Goal: Information Seeking & Learning: Learn about a topic

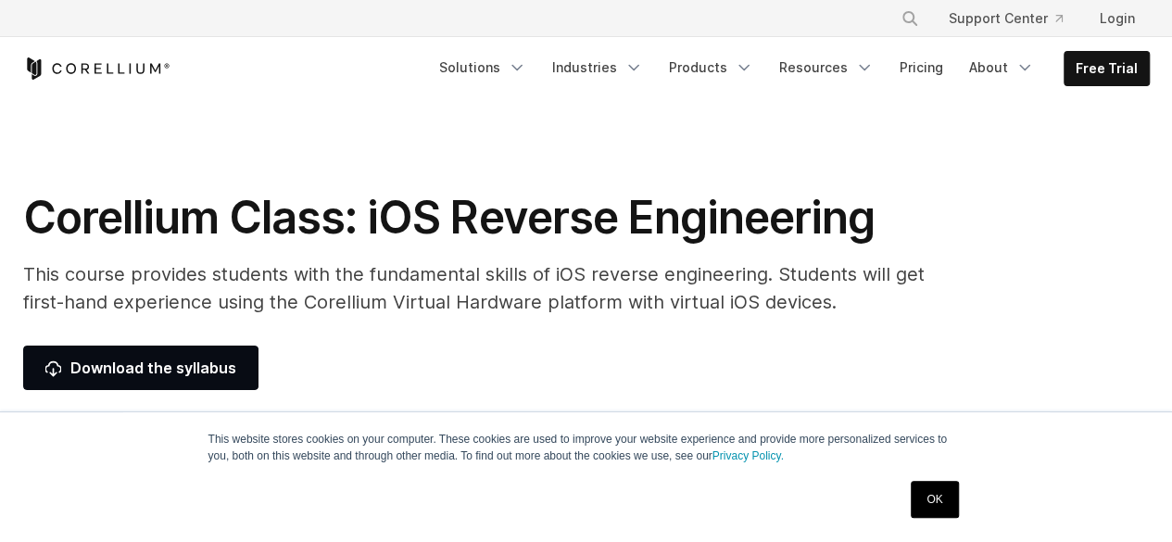
click at [947, 490] on link "OK" at bounding box center [934, 499] width 47 height 37
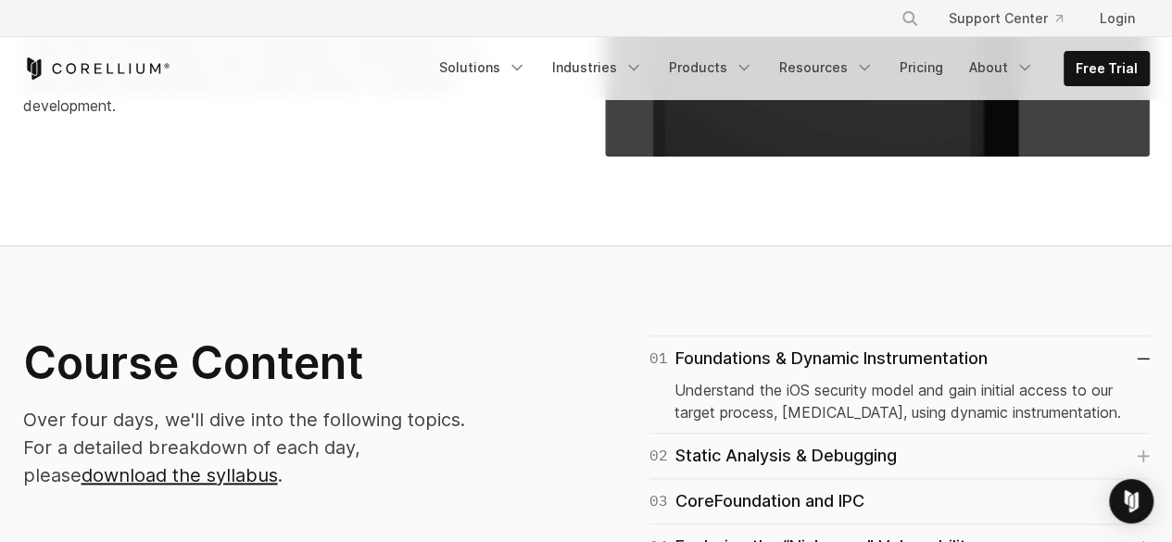
scroll to position [1037, 0]
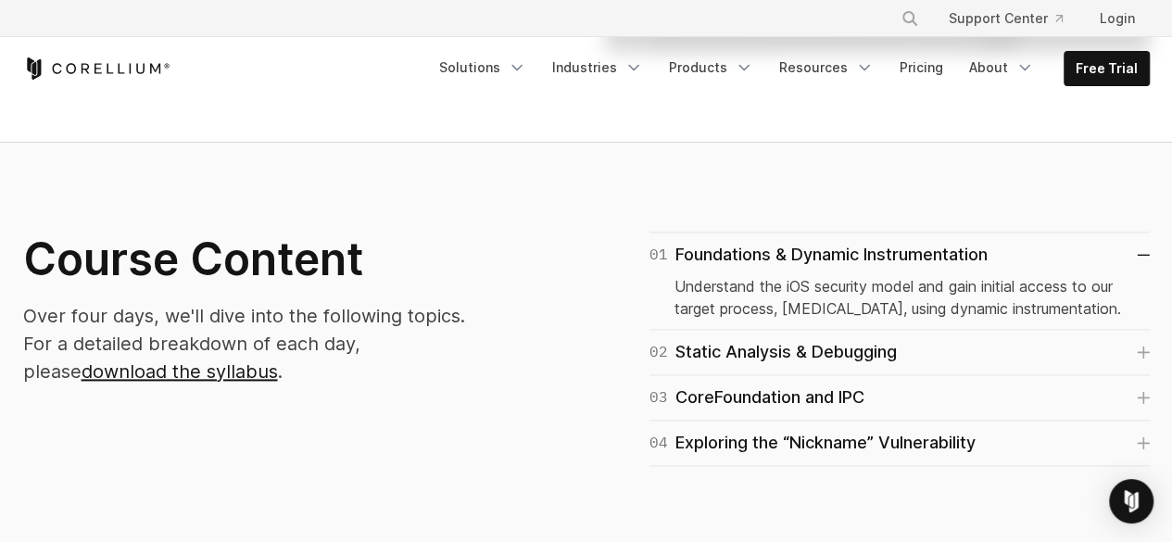
click at [415, 354] on p "Over four days, we'll dive into the following topics. For a detailed breakdown …" at bounding box center [260, 343] width 474 height 83
click at [278, 360] on link "download the syllabus" at bounding box center [180, 371] width 196 height 22
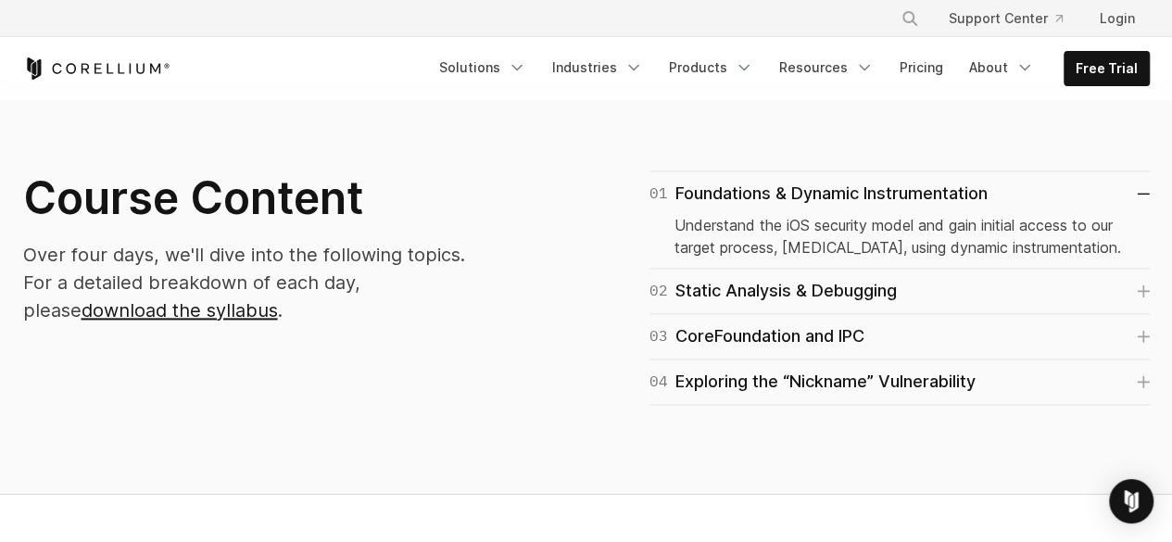
scroll to position [1097, 0]
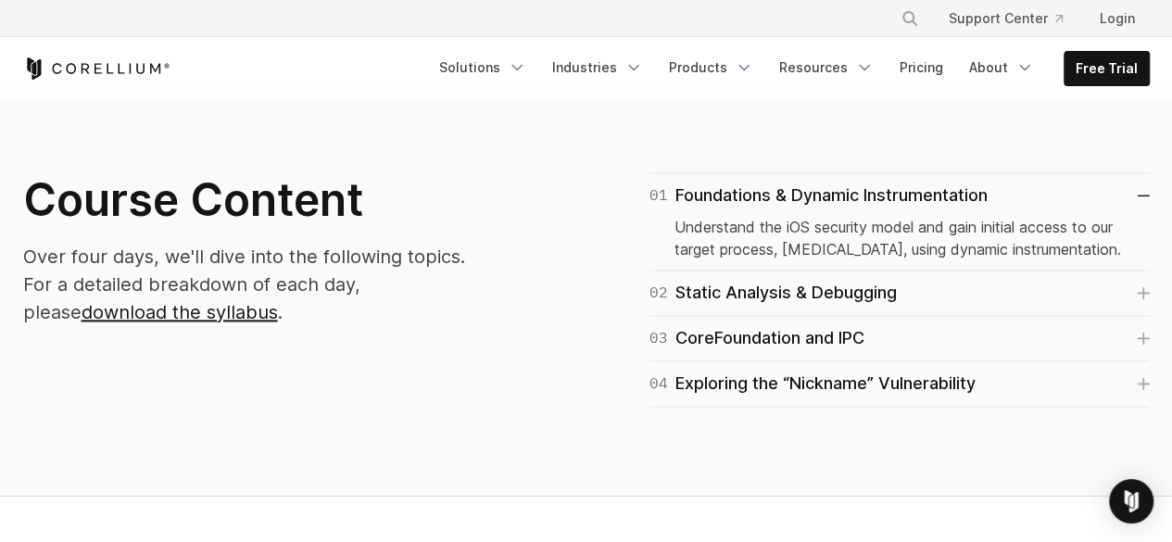
click at [674, 257] on p "Understand the iOS security model and gain initial access to our target process…" at bounding box center [899, 238] width 450 height 44
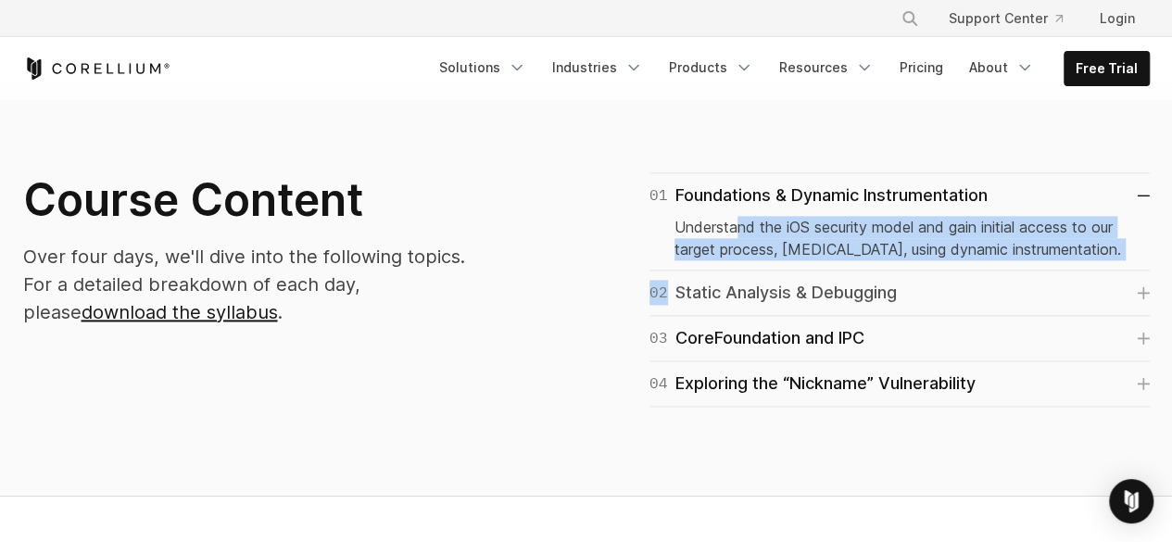
drag, startPoint x: 734, startPoint y: 228, endPoint x: 737, endPoint y: 303, distance: 75.1
click at [737, 303] on div "01 Foundations & Dynamic Instrumentation Understand the iOS security model and …" at bounding box center [877, 289] width 545 height 234
click at [737, 303] on div "02 Static Analysis & Debugging" at bounding box center [772, 293] width 247 height 26
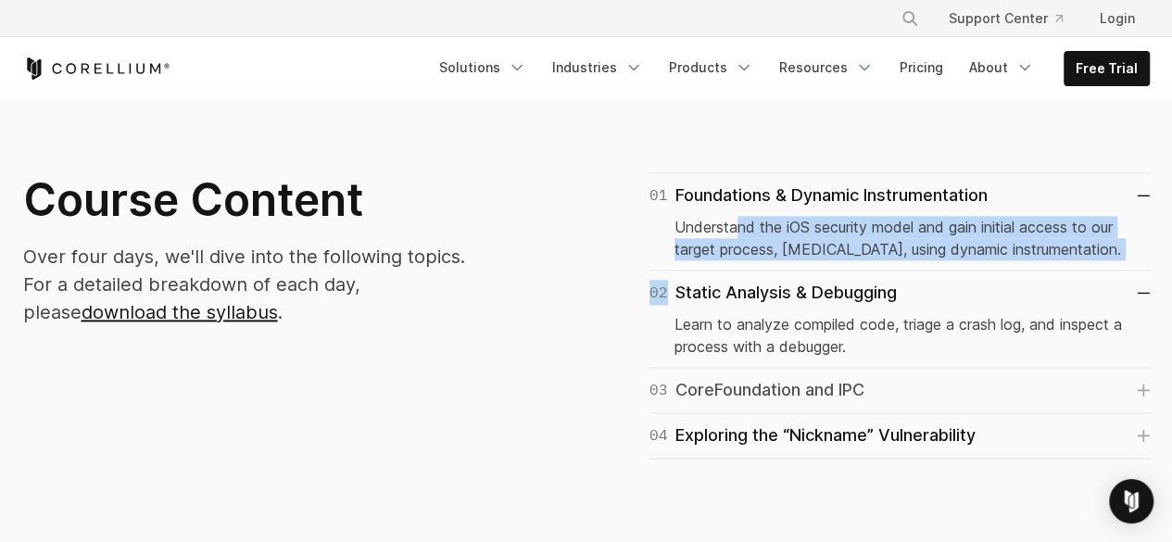
click at [769, 383] on div "03 CoreFoundation and IPC" at bounding box center [756, 390] width 215 height 26
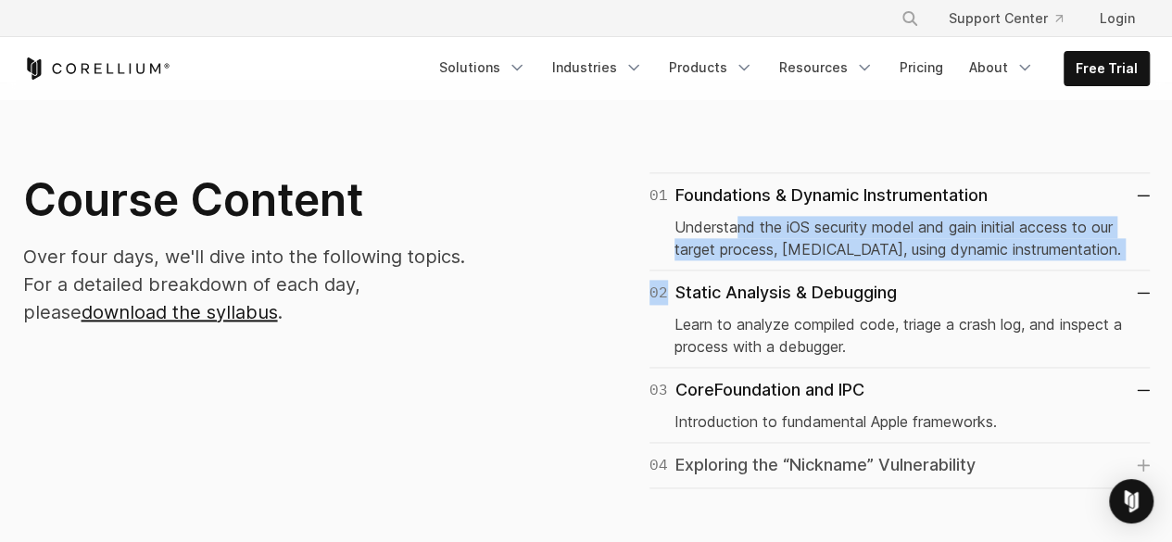
click at [785, 459] on div "04 Exploring the “Nickname” Vulnerability" at bounding box center [812, 465] width 326 height 26
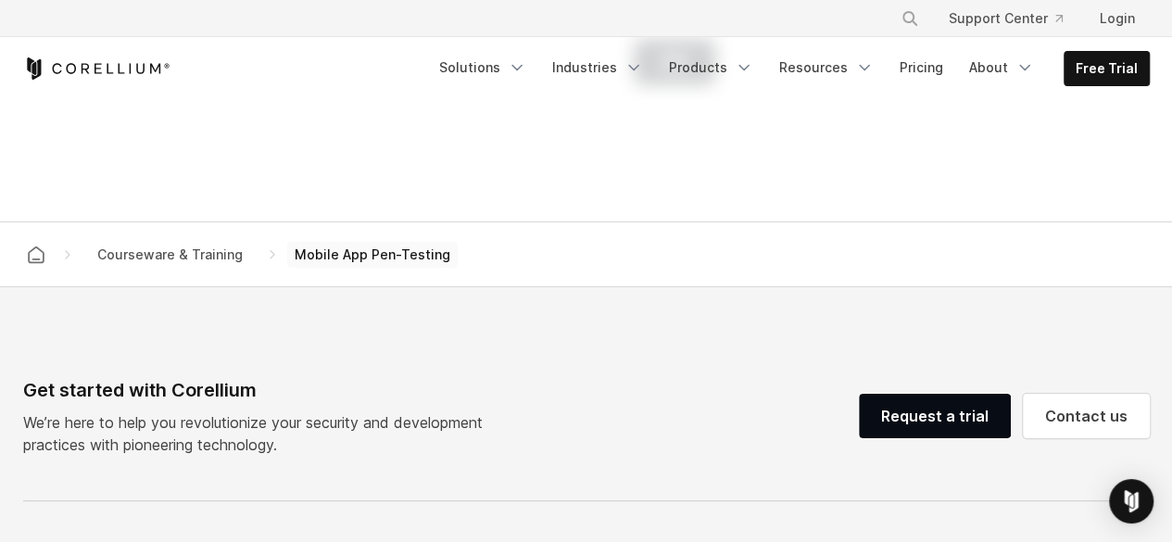
scroll to position [2413, 0]
click at [206, 245] on span "Courseware & Training" at bounding box center [170, 254] width 160 height 26
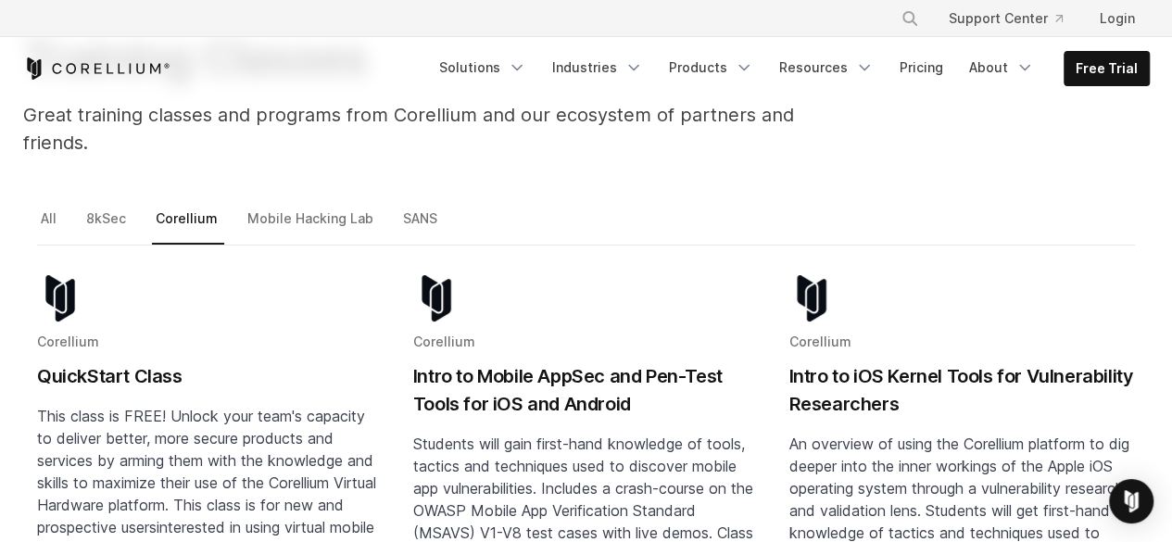
scroll to position [177, 0]
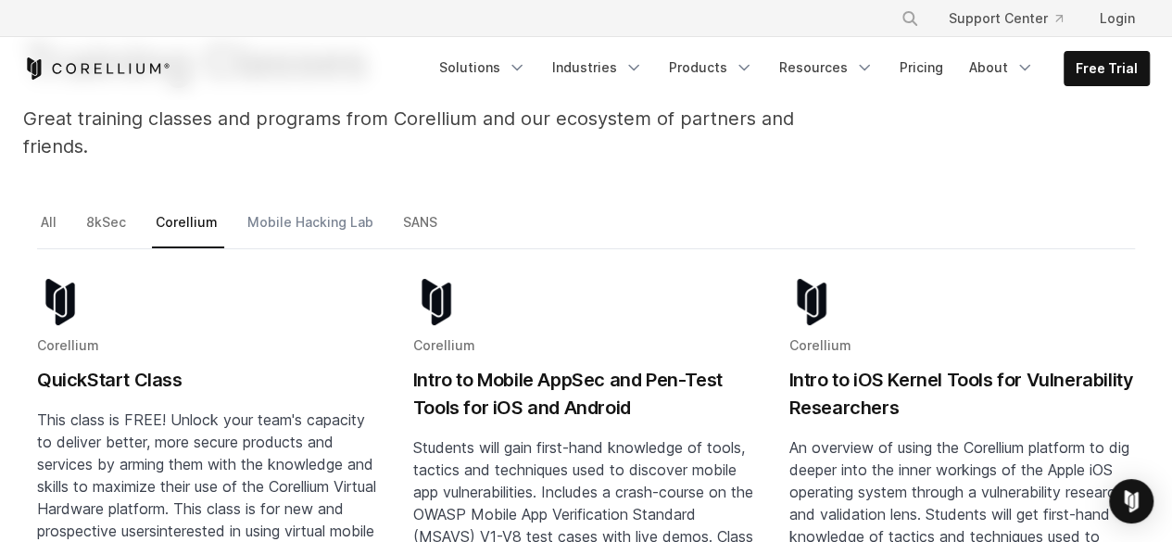
click at [313, 210] on link "Mobile Hacking Lab" at bounding box center [312, 229] width 136 height 39
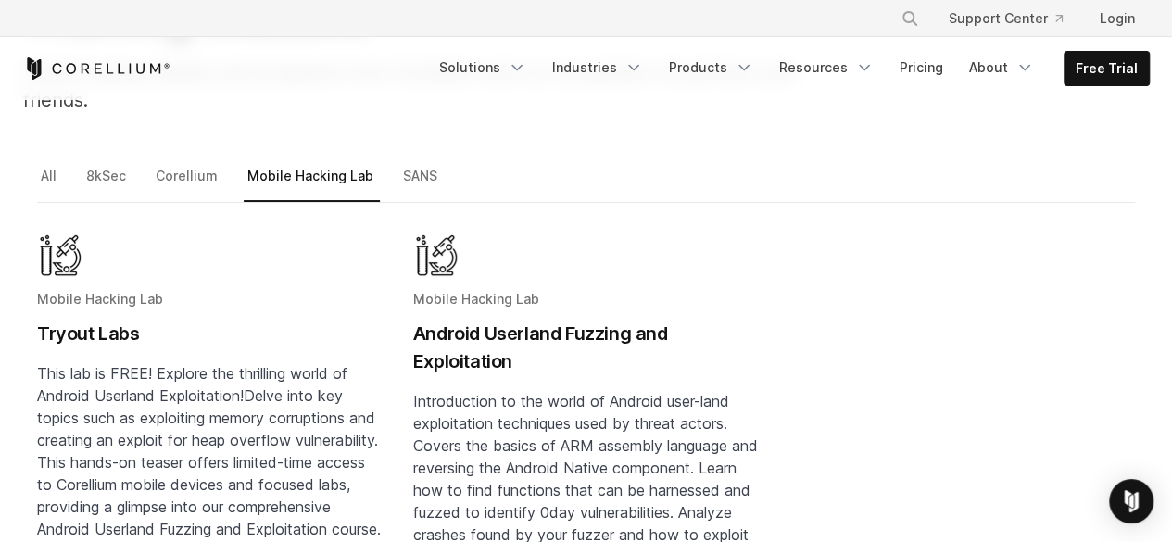
scroll to position [209, 0]
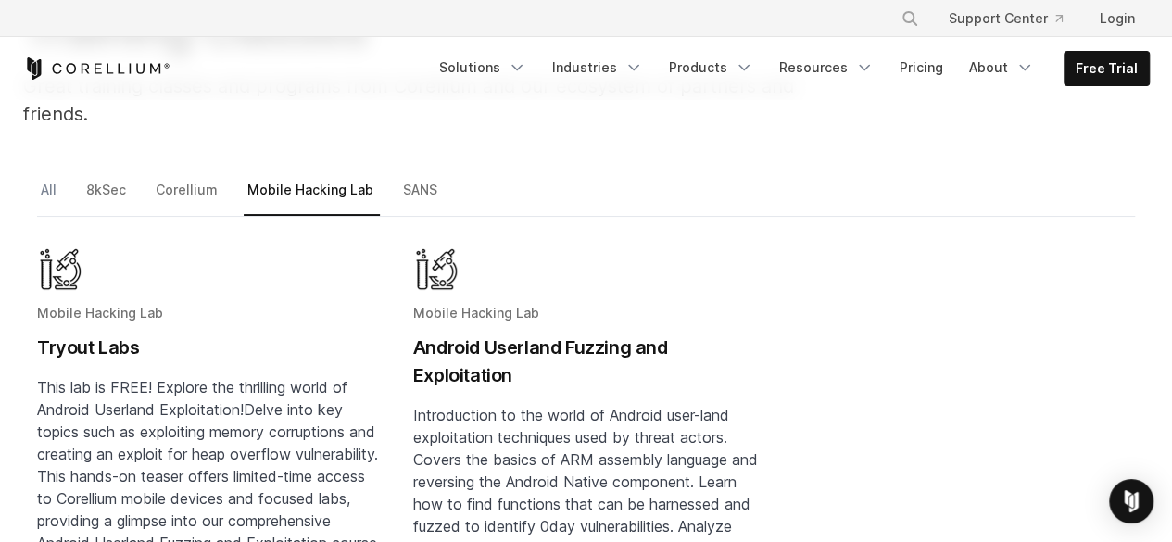
click at [52, 178] on link "All" at bounding box center [50, 197] width 26 height 39
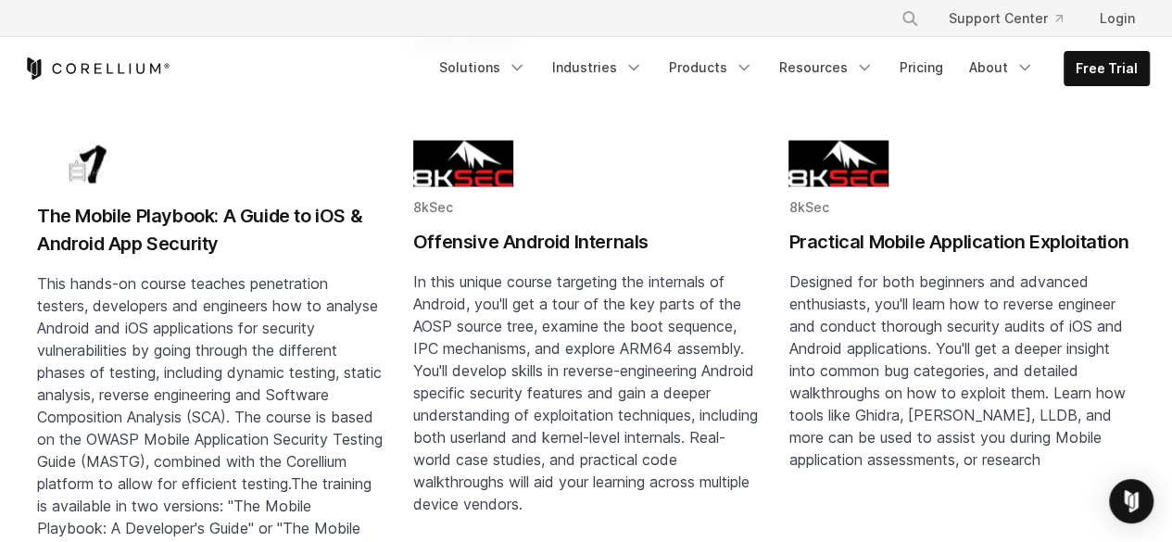
scroll to position [1766, 0]
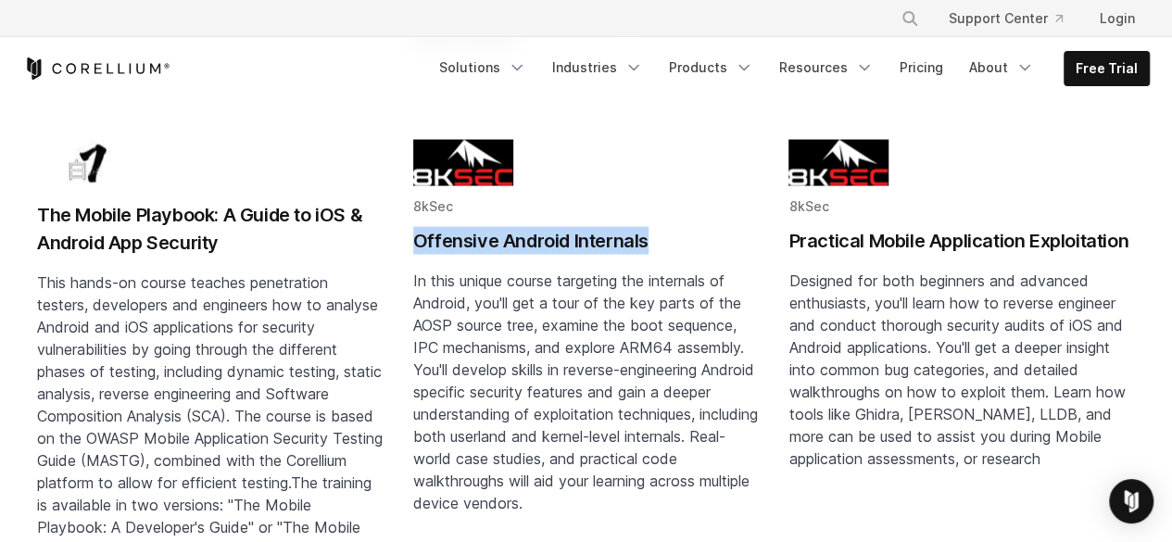
drag, startPoint x: 409, startPoint y: 238, endPoint x: 650, endPoint y: 249, distance: 241.1
copy h2 "Offensive Android Internals"
